Goal: Information Seeking & Learning: Learn about a topic

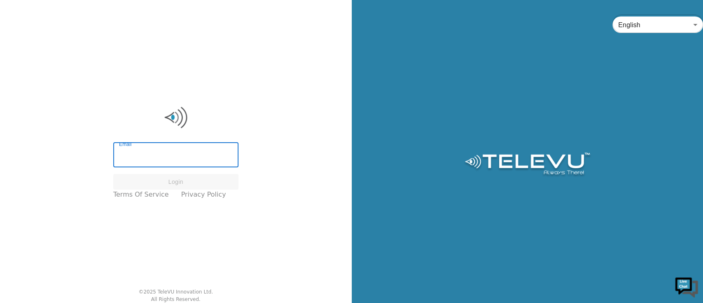
click at [177, 158] on input "Email" at bounding box center [175, 155] width 125 height 23
type input "flaviacavicchioli@ohanaone.one"
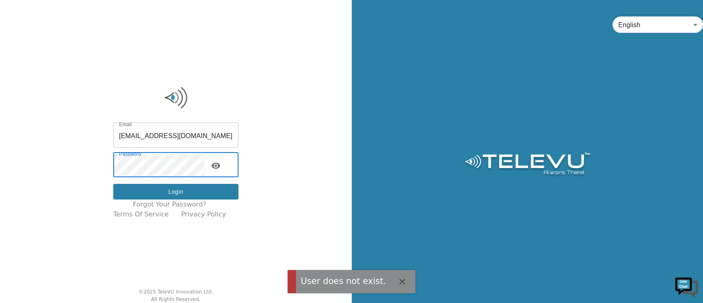
click at [186, 188] on button "Login" at bounding box center [175, 192] width 125 height 16
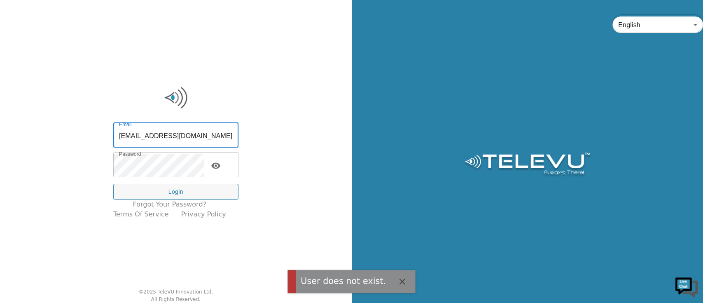
drag, startPoint x: 227, startPoint y: 135, endPoint x: 178, endPoint y: 135, distance: 49.8
click at [178, 135] on input "flaviacavicchioli@ohanaone.one" at bounding box center [175, 135] width 125 height 23
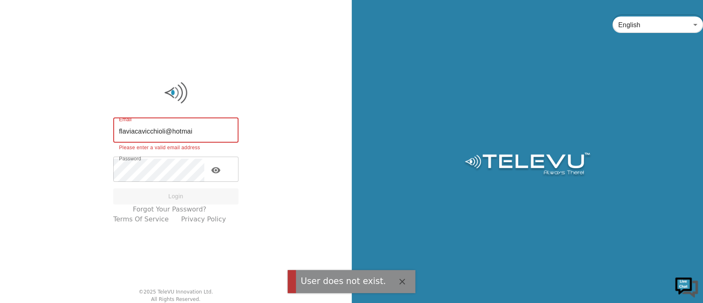
type input "flaviacavicchioli@hotmail.com"
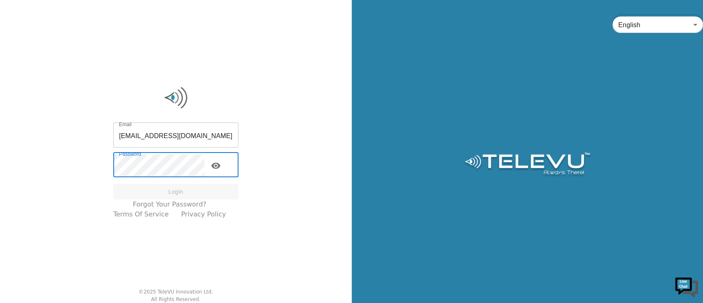
click at [220, 140] on input "flaviacavicchioli@hotmail.com" at bounding box center [175, 135] width 125 height 23
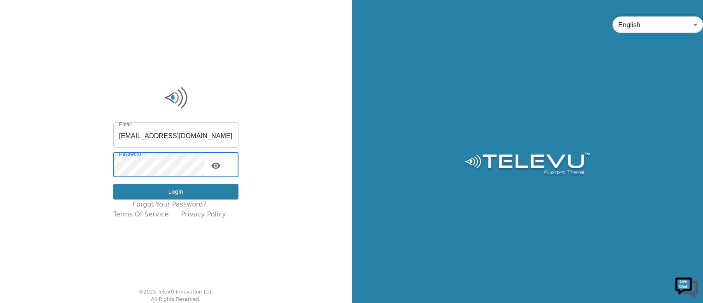
click at [204, 192] on button "Login" at bounding box center [175, 192] width 125 height 16
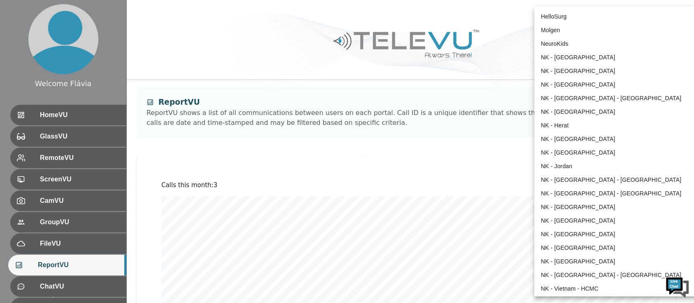
click at [594, 16] on body "Welcome Flávia HomeVU GlassVU RemoteVU ScreenVU CamVU GroupVU FileVU ReportVU C…" at bounding box center [347, 296] width 694 height 592
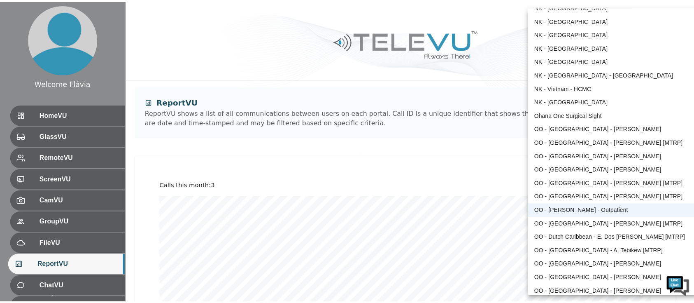
scroll to position [202, 0]
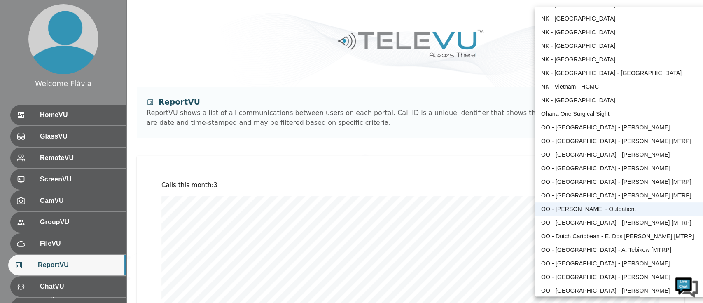
click at [586, 109] on li "Ohana One Surgical Sight" at bounding box center [620, 114] width 171 height 14
type input "5"
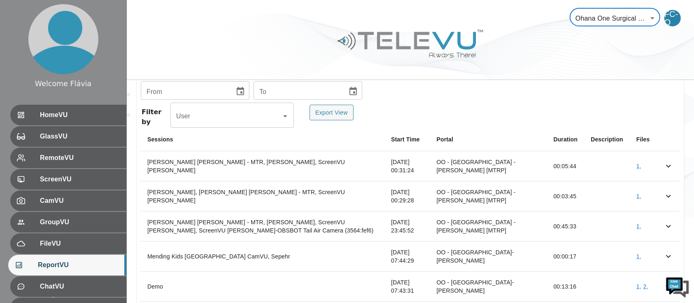
scroll to position [349, 0]
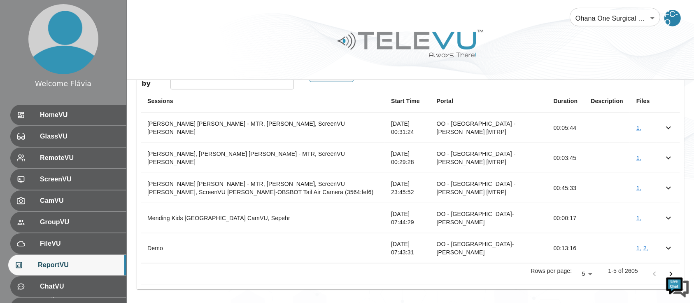
click at [571, 268] on p "Rows per page:" at bounding box center [551, 270] width 41 height 8
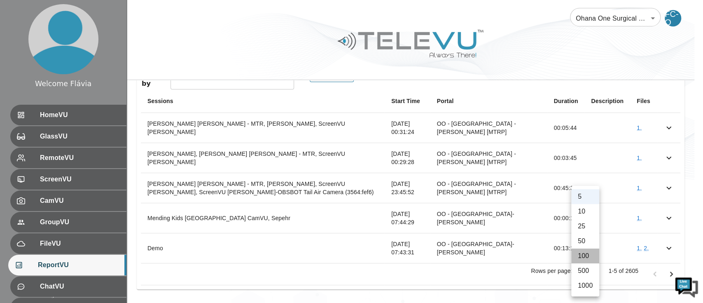
click at [583, 254] on li "100" at bounding box center [585, 255] width 28 height 15
type input "100"
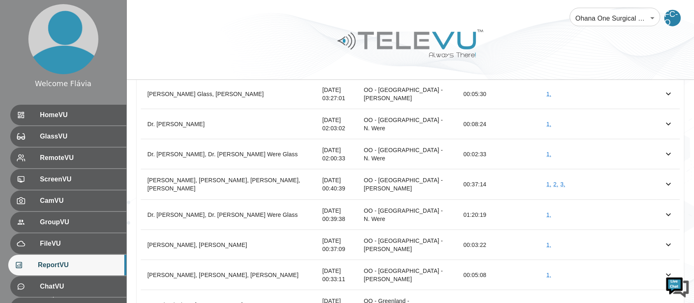
scroll to position [1093, 0]
click at [548, 210] on link "1 ," at bounding box center [549, 213] width 5 height 7
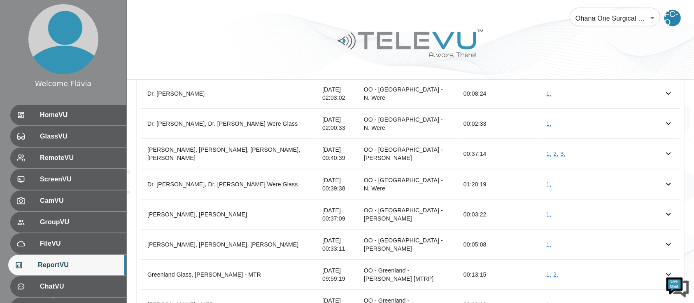
scroll to position [1122, 0]
click at [564, 151] on link "3 ," at bounding box center [563, 154] width 5 height 7
click at [556, 151] on link "2 ," at bounding box center [556, 154] width 5 height 7
click at [547, 151] on link "1 ," at bounding box center [549, 154] width 5 height 7
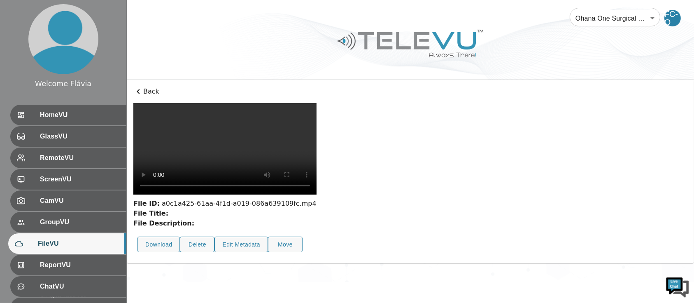
click at [251, 194] on video at bounding box center [224, 148] width 183 height 91
click at [292, 194] on video at bounding box center [224, 148] width 183 height 91
click at [317, 194] on video at bounding box center [224, 148] width 183 height 91
click at [315, 193] on video at bounding box center [224, 148] width 183 height 91
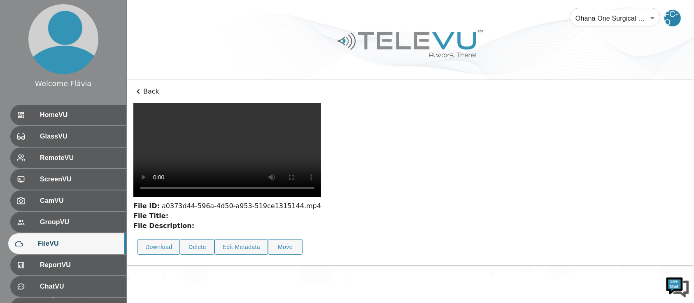
click at [317, 197] on video at bounding box center [227, 150] width 188 height 94
click at [321, 129] on video at bounding box center [227, 150] width 188 height 94
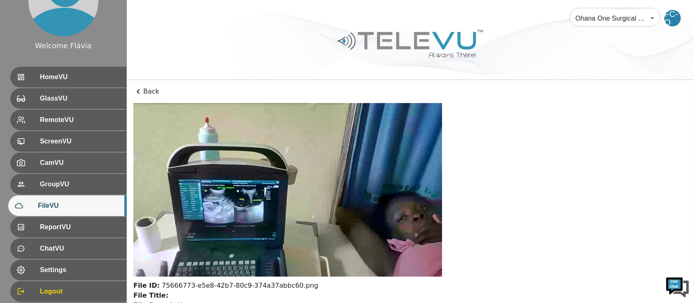
scroll to position [38, 0]
click at [84, 223] on span "ReportVU" at bounding box center [80, 227] width 80 height 10
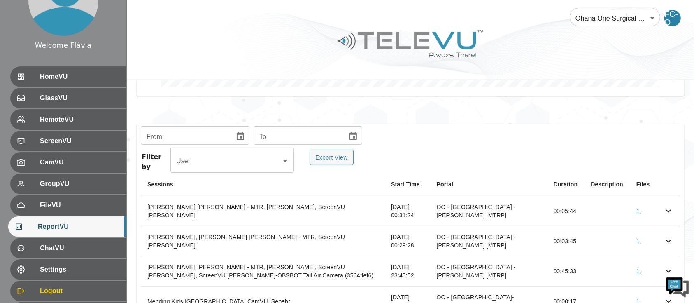
scroll to position [349, 0]
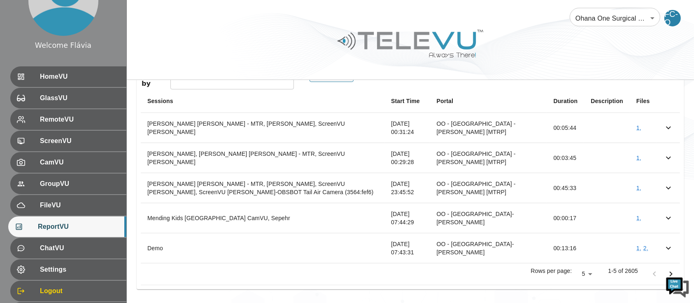
click at [570, 265] on div "Rows per page: 5 5 1-5 of 2605" at bounding box center [411, 273] width 540 height 21
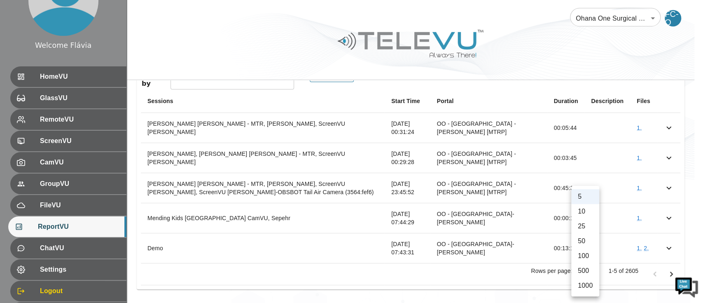
click at [598, 236] on li "50" at bounding box center [585, 241] width 28 height 15
type input "50"
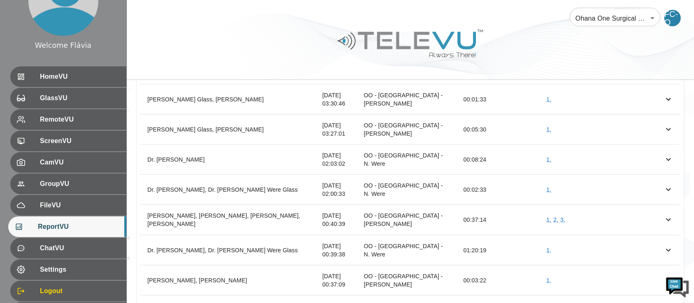
scroll to position [1067, 0]
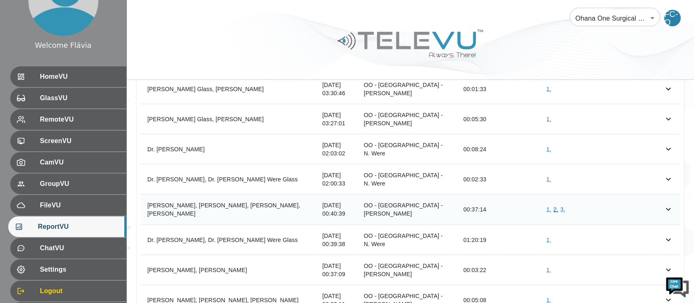
click at [557, 206] on link "2 ," at bounding box center [556, 209] width 5 height 7
click at [561, 206] on link "3 ," at bounding box center [563, 209] width 5 height 7
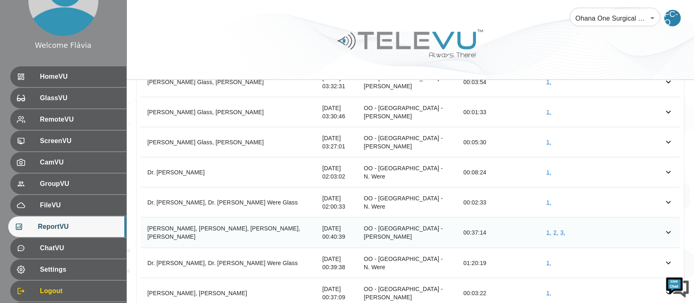
scroll to position [1044, 0]
click at [177, 217] on th "[PERSON_NAME], [PERSON_NAME], [PERSON_NAME], [PERSON_NAME]" at bounding box center [228, 232] width 175 height 30
click at [177, 217] on th "Phoebe Odhiambo Glass, Cecilia Ronoh, Peter Ronoh, Dr. Nicodemus Odundo" at bounding box center [228, 232] width 175 height 30
copy th "Odhiambo"
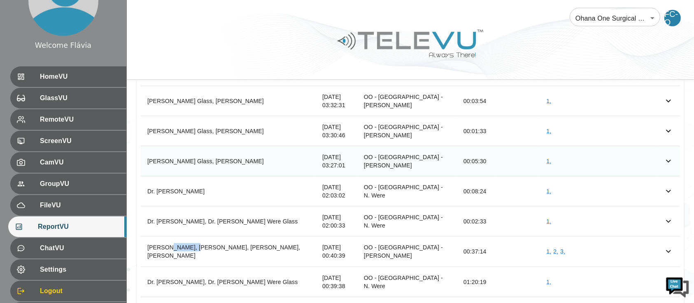
drag, startPoint x: 285, startPoint y: 151, endPoint x: 225, endPoint y: 153, distance: 59.4
click at [225, 153] on th "Phoebe Odhiambo Glass, Dr. Nicodemus Odundo" at bounding box center [228, 161] width 175 height 30
copy th "Nicodemus Odundo"
drag, startPoint x: 376, startPoint y: 269, endPoint x: 459, endPoint y: 271, distance: 82.8
click at [459, 271] on tr "Dr. Nick Were, Dr. Nick Were Glass Thu Aug 07 2025 00:39:38 OO - Kenya - N. Wer…" at bounding box center [411, 281] width 540 height 30
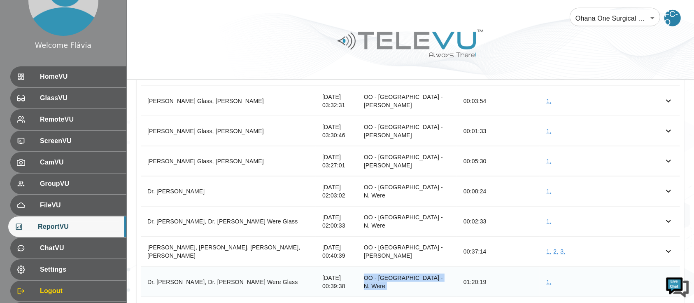
copy td "OO - Kenya - N. Were"
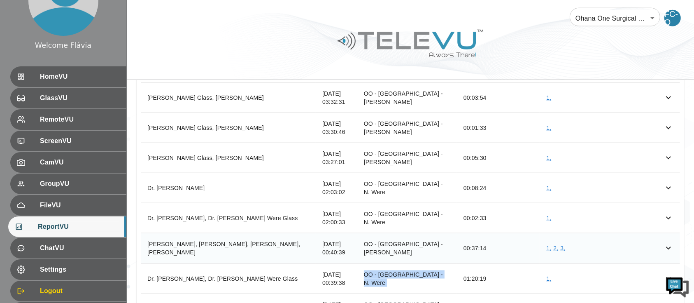
scroll to position [1029, 0]
click at [550, 214] on link "1 ," at bounding box center [549, 217] width 5 height 7
click at [550, 184] on link "1 ," at bounding box center [549, 187] width 5 height 7
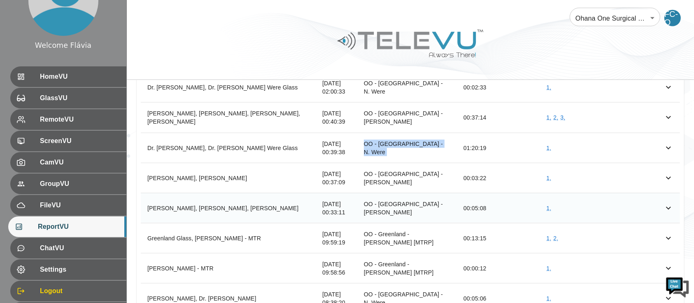
scroll to position [1153, 0]
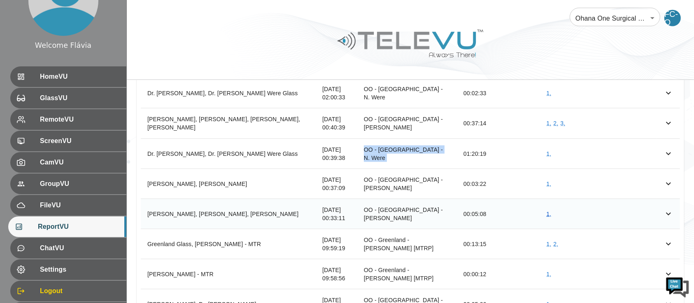
click at [550, 210] on link "1 ," at bounding box center [549, 213] width 5 height 7
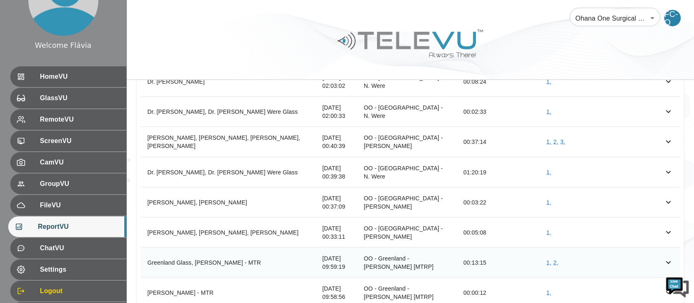
scroll to position [1134, 0]
click at [546, 193] on td "1 ," at bounding box center [598, 203] width 117 height 30
click at [549, 200] on link "1 ," at bounding box center [549, 203] width 5 height 7
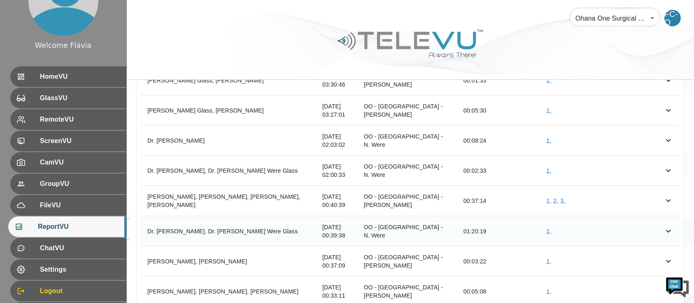
scroll to position [1075, 0]
click at [563, 198] on link "3 ," at bounding box center [563, 201] width 5 height 7
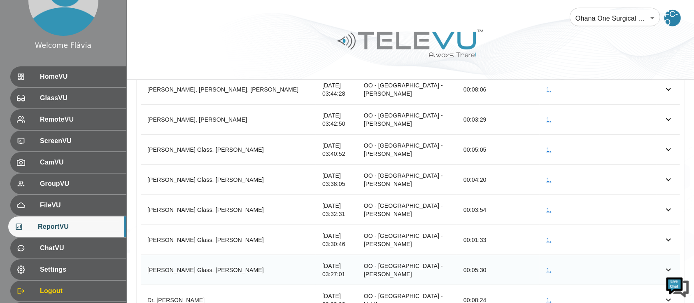
scroll to position [918, 0]
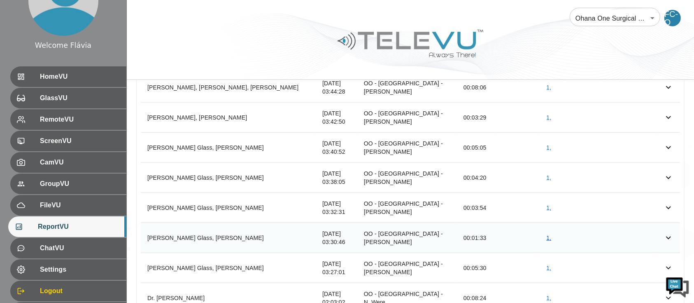
click at [549, 234] on link "1 ," at bounding box center [549, 237] width 5 height 7
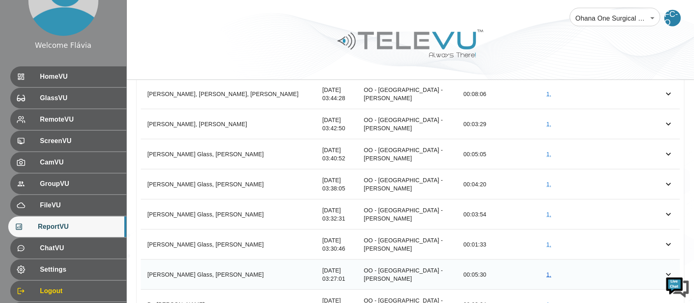
click at [551, 271] on link "1 ," at bounding box center [549, 274] width 5 height 7
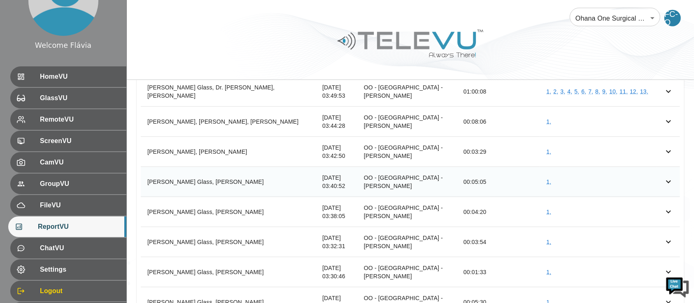
scroll to position [843, 0]
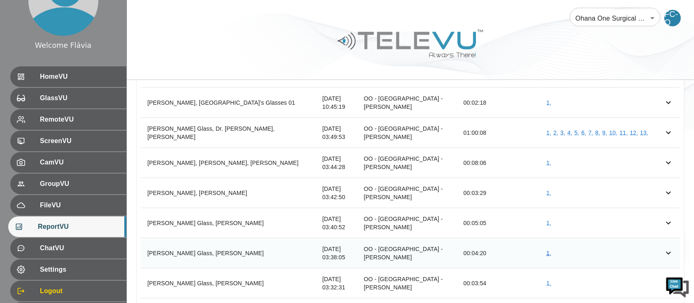
click at [549, 250] on link "1 ," at bounding box center [549, 253] width 5 height 7
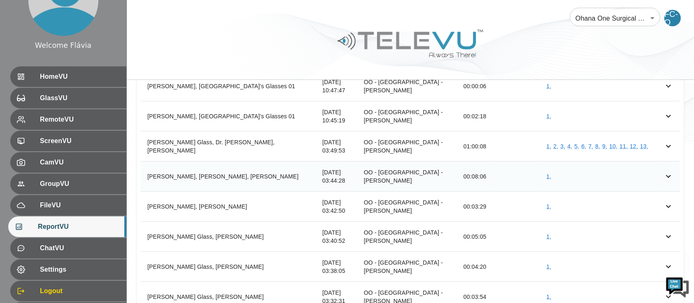
scroll to position [829, 0]
click at [550, 171] on td "1 ," at bounding box center [598, 177] width 117 height 30
click at [549, 174] on link "1 ," at bounding box center [549, 177] width 5 height 7
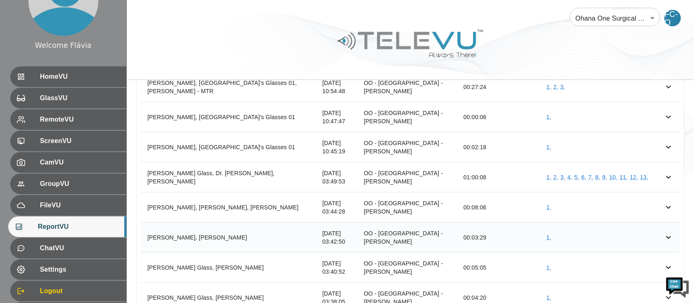
scroll to position [797, 0]
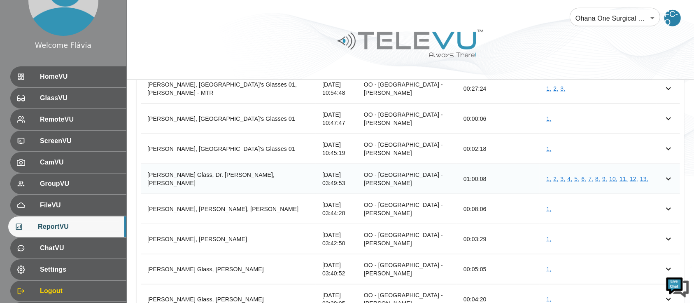
click at [547, 168] on td "1 , 2 , 3 , 4 , 5 , 6 , 7 , 8 , 9 , 10 , 11 , 12 , 13 ," at bounding box center [598, 179] width 117 height 30
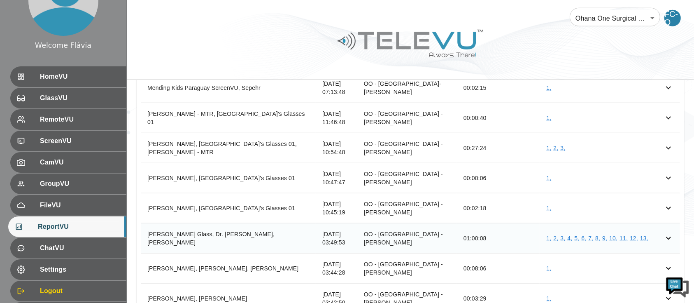
scroll to position [738, 0]
click at [548, 234] on link "1 ," at bounding box center [549, 237] width 5 height 7
click at [554, 234] on link "2 ," at bounding box center [556, 237] width 5 height 7
click at [563, 234] on link "3 ," at bounding box center [563, 237] width 5 height 7
click at [570, 234] on link "4 ," at bounding box center [570, 237] width 5 height 7
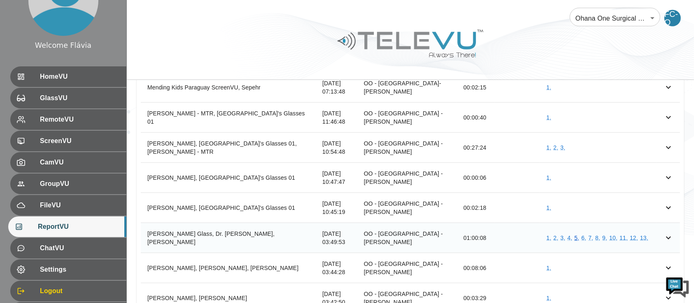
click at [577, 234] on link "5 ," at bounding box center [577, 237] width 5 height 7
click at [585, 234] on link "6 ," at bounding box center [584, 237] width 5 height 7
click at [591, 234] on link "7 ," at bounding box center [591, 237] width 5 height 7
click at [598, 234] on link "8 ," at bounding box center [598, 237] width 5 height 7
click at [602, 224] on td "1 , 2 , 3 , 4 , 5 , 6 , 7 , 8 , 9 , 10 , 11 , 12 , 13 ," at bounding box center [598, 238] width 117 height 30
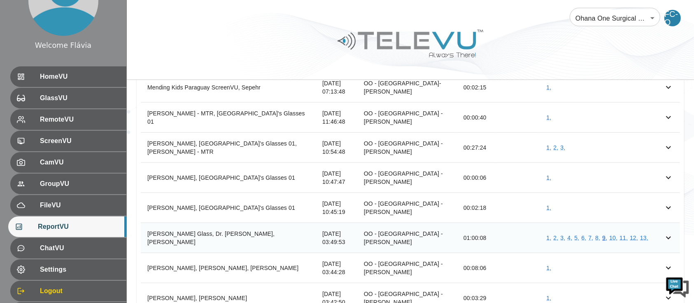
click at [606, 234] on link "9 ," at bounding box center [605, 237] width 5 height 7
click at [625, 234] on link "11 ," at bounding box center [624, 237] width 8 height 7
click at [633, 234] on link "12 ," at bounding box center [634, 237] width 8 height 7
click at [645, 234] on link "13 ," at bounding box center [644, 237] width 8 height 7
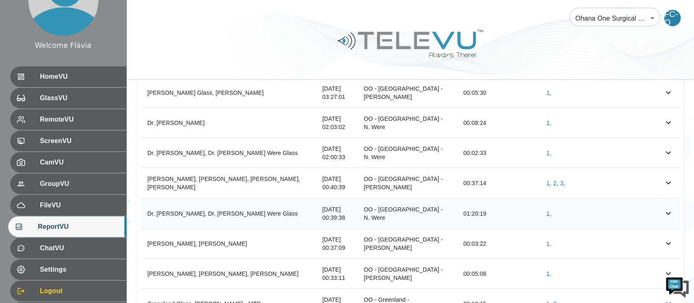
scroll to position [1094, 0]
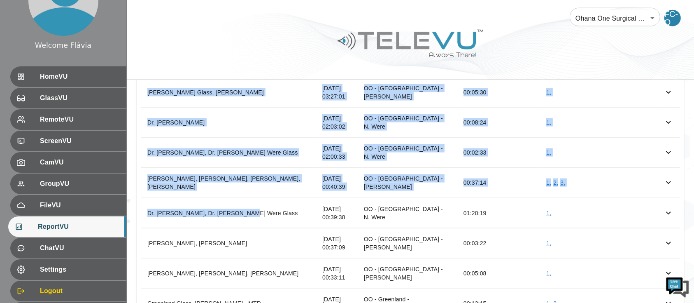
drag, startPoint x: 258, startPoint y: 199, endPoint x: 134, endPoint y: 193, distance: 123.7
click at [134, 193] on div "From From To To Filter by User User Export View Sessions Start Time Portal Dura…" at bounding box center [411, 93] width 568 height 1614
click at [147, 208] on th "Dr. Nick Were, Dr. Nick Were Glass" at bounding box center [228, 213] width 175 height 30
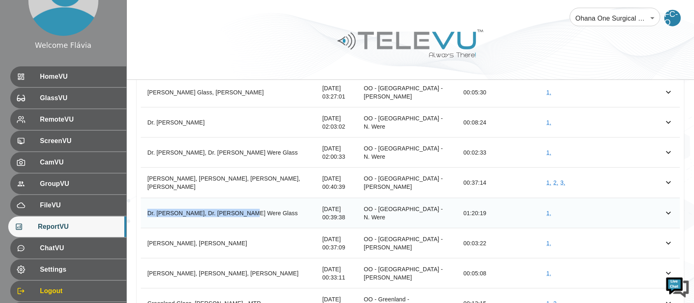
drag, startPoint x: 146, startPoint y: 203, endPoint x: 250, endPoint y: 204, distance: 103.4
click at [250, 204] on th "Dr. Nick Were, Dr. Nick Were Glass" at bounding box center [228, 213] width 175 height 30
copy th "Dr. Nick Were, Dr. Nick Were Glass"
drag, startPoint x: 341, startPoint y: 203, endPoint x: 365, endPoint y: 203, distance: 24.3
click at [357, 203] on td "Thu Aug 07 2025 00:39:38" at bounding box center [337, 213] width 42 height 30
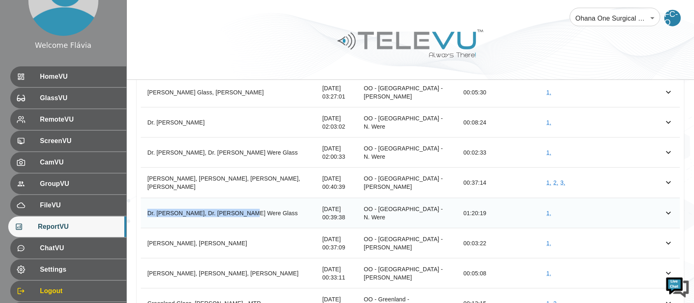
copy td "00:39:38"
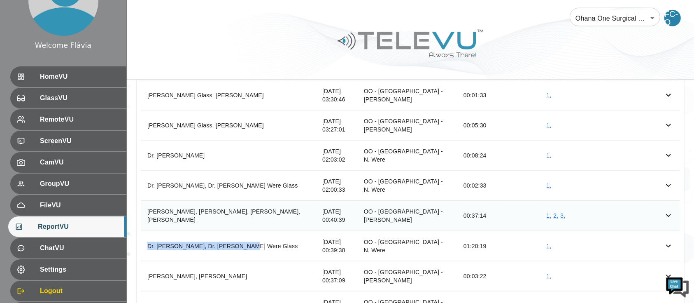
scroll to position [1049, 0]
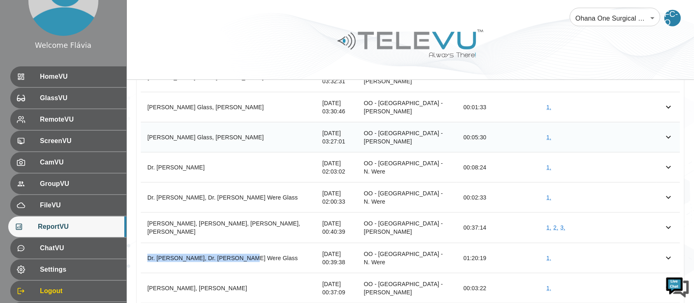
drag, startPoint x: 147, startPoint y: 123, endPoint x: 294, endPoint y: 131, distance: 147.3
click at [294, 131] on th "Phoebe Odhiambo Glass, Dr. Nicodemus Odundo" at bounding box center [228, 137] width 175 height 30
copy th "Phoebe Odhiambo Glass, Dr. Nicodemus Odundo"
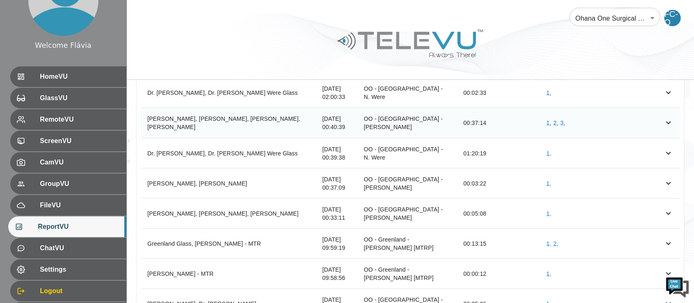
scroll to position [1153, 0]
drag, startPoint x: 340, startPoint y: 206, endPoint x: 376, endPoint y: 208, distance: 35.5
click at [376, 208] on tr "Phoebe Odhiambo Glass, Peter Ronoh, Dr. Nicodemus Odundo Thu Aug 07 2025 00:33:…" at bounding box center [411, 214] width 540 height 30
copy tr "00:33:11 OO - Kenya - P."
click at [357, 208] on td "Thu Aug 07 2025 00:33:11" at bounding box center [337, 214] width 42 height 30
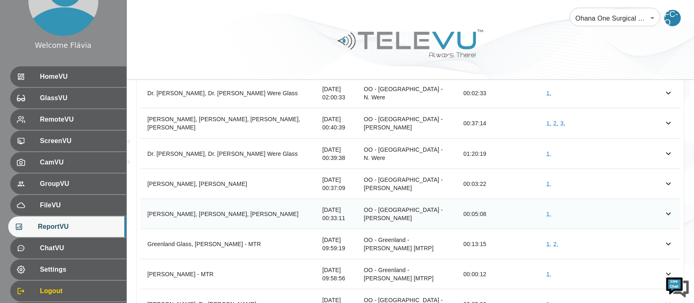
drag, startPoint x: 369, startPoint y: 210, endPoint x: 340, endPoint y: 204, distance: 30.2
click at [340, 204] on td "Thu Aug 07 2025 00:33:11" at bounding box center [337, 214] width 42 height 30
copy td "00:33:11"
drag, startPoint x: 382, startPoint y: 192, endPoint x: 412, endPoint y: 199, distance: 31.0
click at [412, 199] on td "OO - Kenya - P. Odhiambo" at bounding box center [407, 214] width 100 height 30
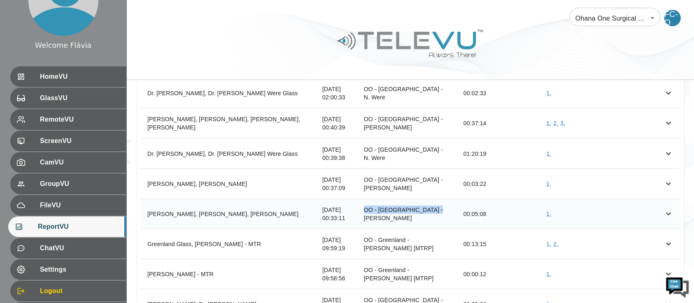
drag, startPoint x: 417, startPoint y: 206, endPoint x: 382, endPoint y: 197, distance: 35.9
click at [382, 199] on td "OO - Kenya - P. Odhiambo" at bounding box center [407, 214] width 100 height 30
copy td "OO - Kenya - P. Odhiambo"
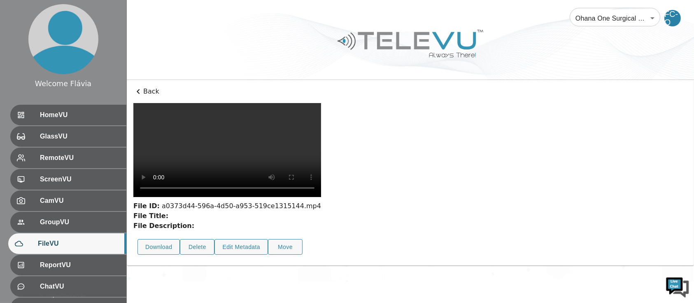
click at [215, 197] on video at bounding box center [227, 150] width 188 height 94
click at [287, 180] on video at bounding box center [227, 150] width 188 height 94
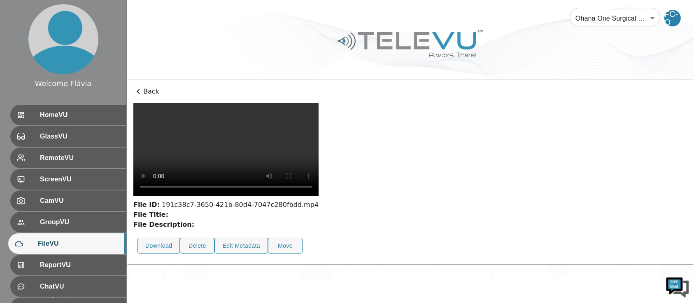
click at [264, 196] on video at bounding box center [225, 149] width 185 height 93
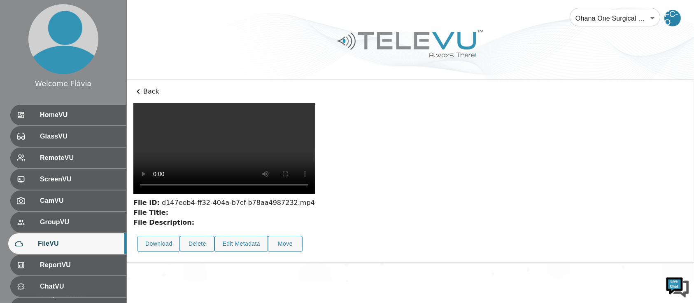
click at [283, 194] on video at bounding box center [224, 148] width 182 height 91
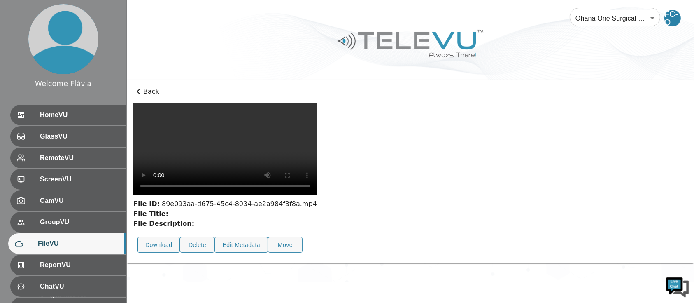
click at [292, 195] on video at bounding box center [225, 149] width 184 height 92
click at [300, 195] on video at bounding box center [225, 149] width 184 height 92
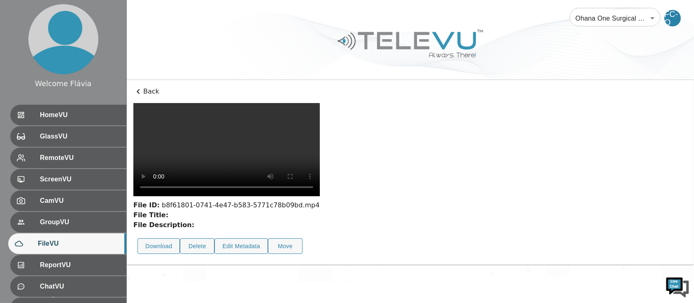
click at [299, 196] on video at bounding box center [226, 149] width 187 height 93
click at [268, 258] on div "File ID: a488830c-82bb-4528-b671-b7059509f01b.mp4 File Title: File Description:…" at bounding box center [226, 180] width 186 height 155
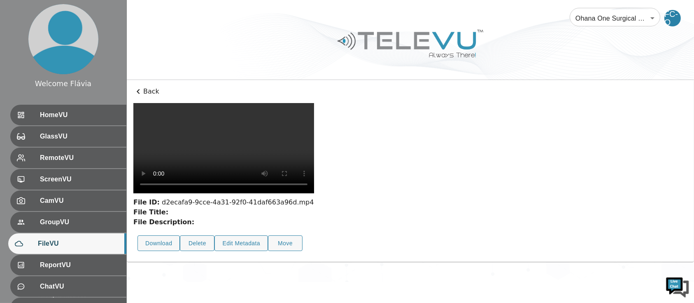
click at [287, 173] on video at bounding box center [223, 148] width 181 height 90
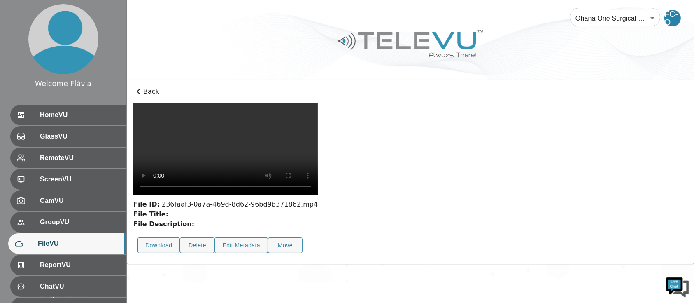
click at [246, 195] on video at bounding box center [225, 149] width 185 height 92
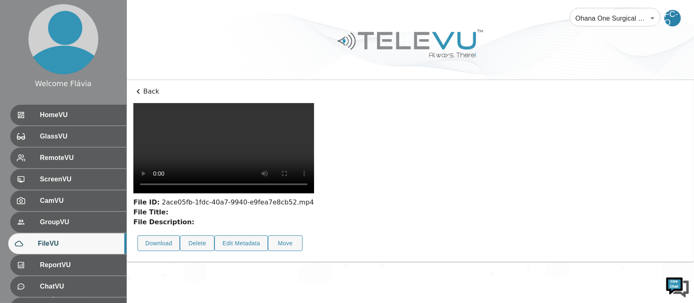
click at [288, 184] on video at bounding box center [223, 148] width 181 height 90
click at [297, 193] on video at bounding box center [223, 148] width 181 height 90
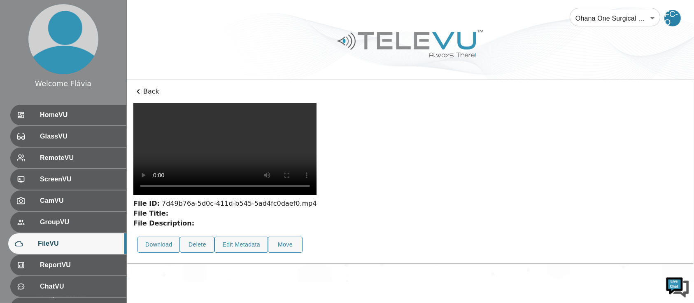
click at [290, 195] on video at bounding box center [224, 149] width 183 height 92
click at [280, 180] on video at bounding box center [224, 149] width 183 height 92
click at [317, 195] on video at bounding box center [224, 149] width 183 height 92
